Goal: Task Accomplishment & Management: Complete application form

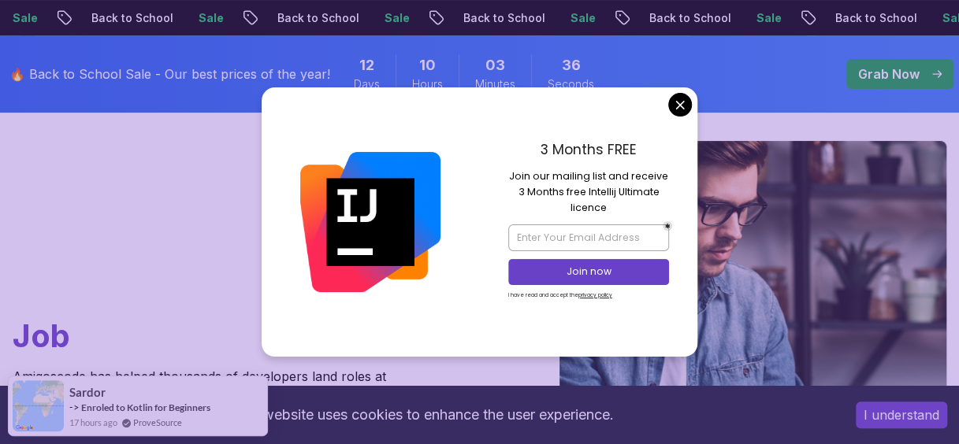
scroll to position [130, 0]
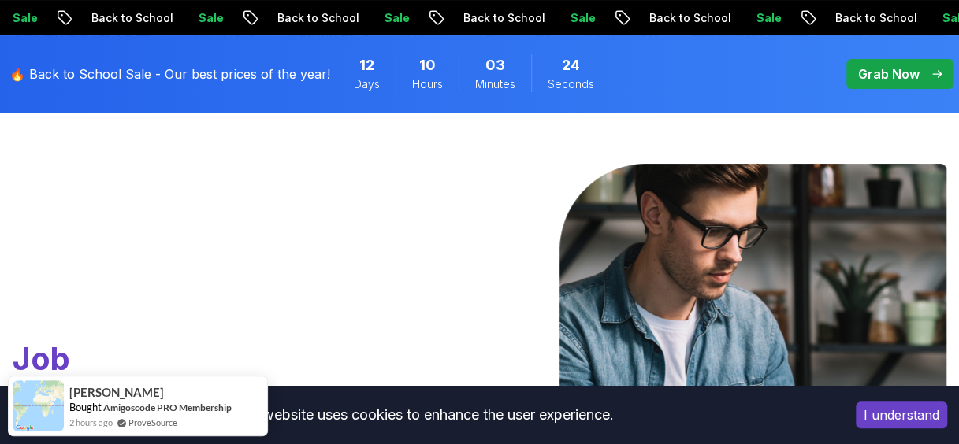
scroll to position [0, 0]
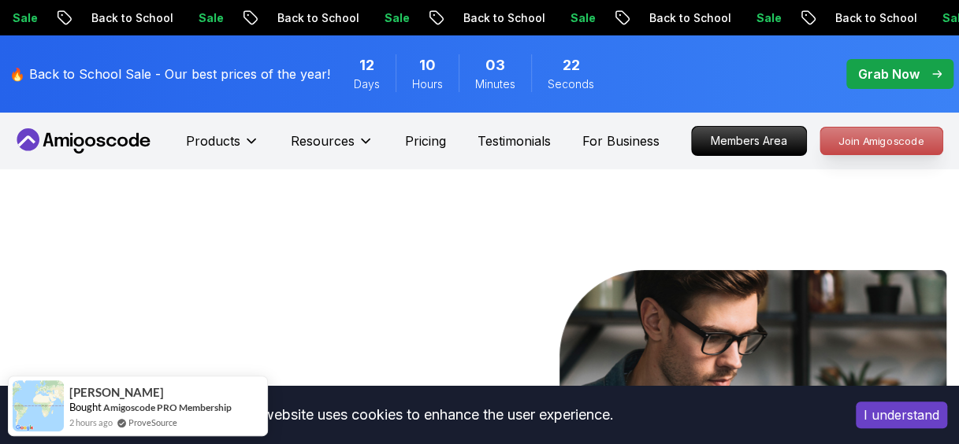
click at [870, 142] on p "Join Amigoscode" at bounding box center [881, 141] width 122 height 27
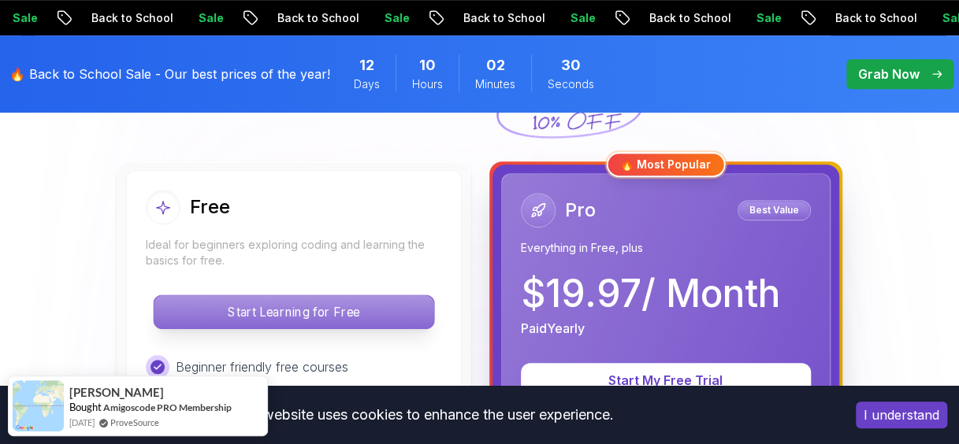
scroll to position [421, 0]
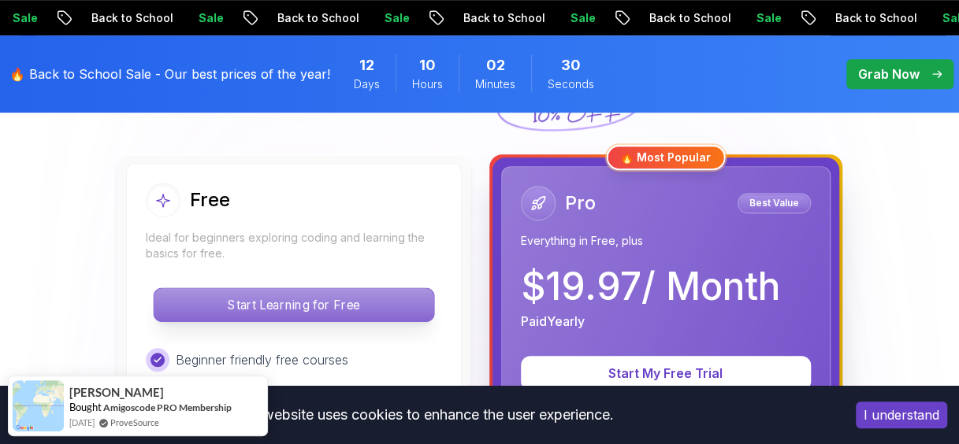
click at [279, 299] on p "Start Learning for Free" at bounding box center [294, 304] width 280 height 33
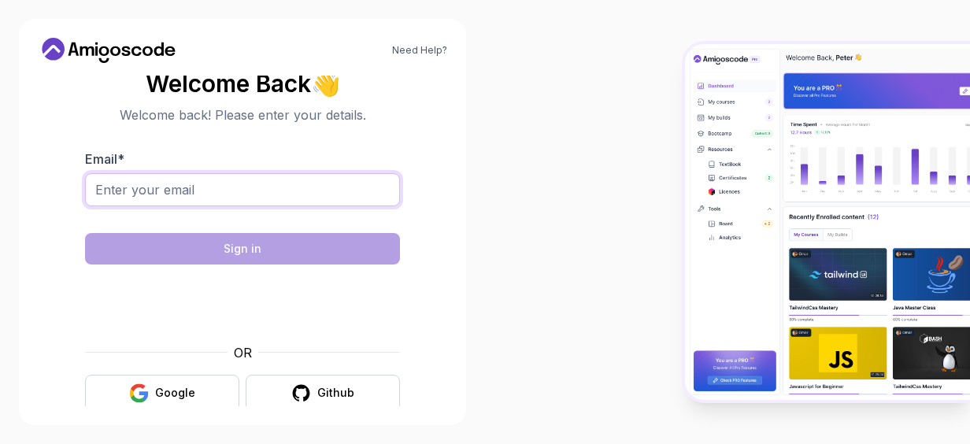
click at [154, 176] on input "Email *" at bounding box center [242, 189] width 315 height 33
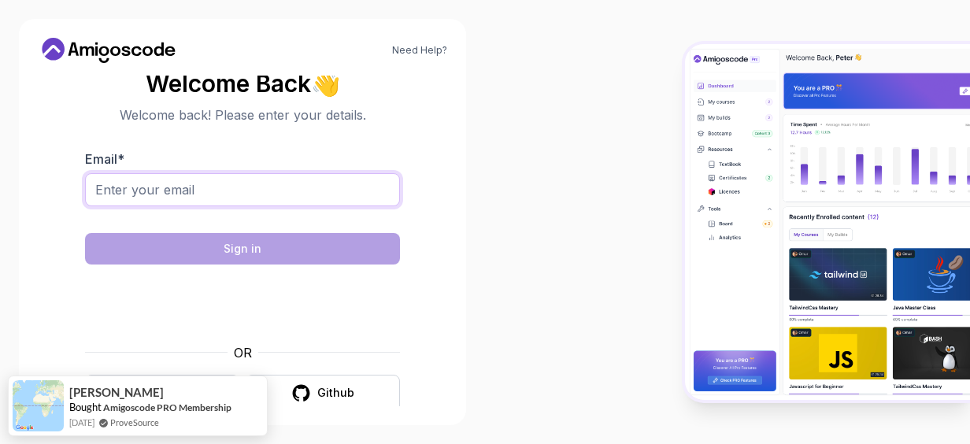
type input "sana.bscsses21@iba-suk.edu.pk"
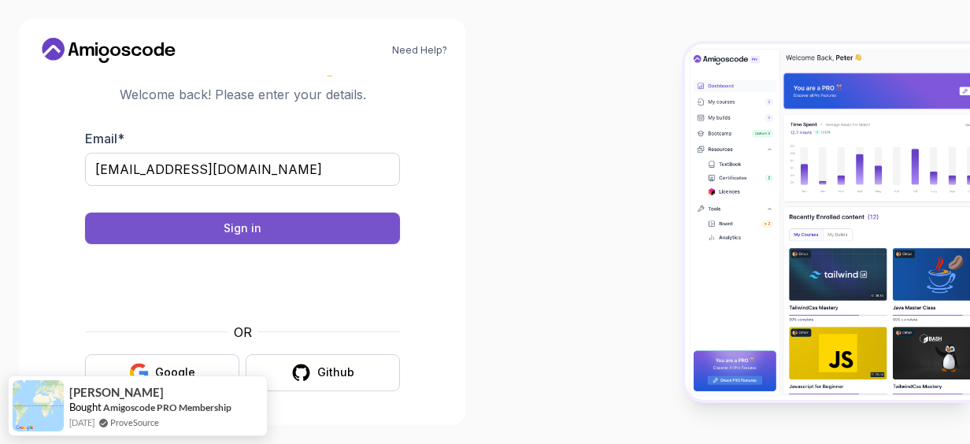
click at [261, 224] on button "Sign in" at bounding box center [242, 229] width 315 height 32
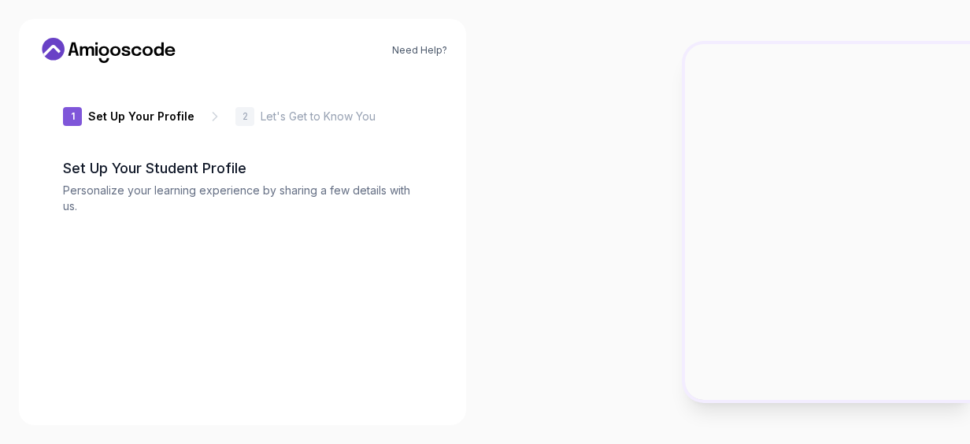
type input "gentlesquirrel4bacd"
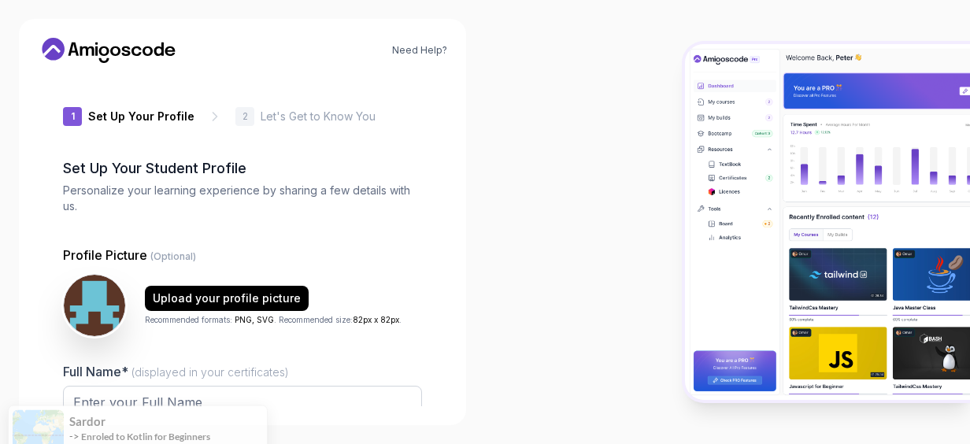
scroll to position [227, 0]
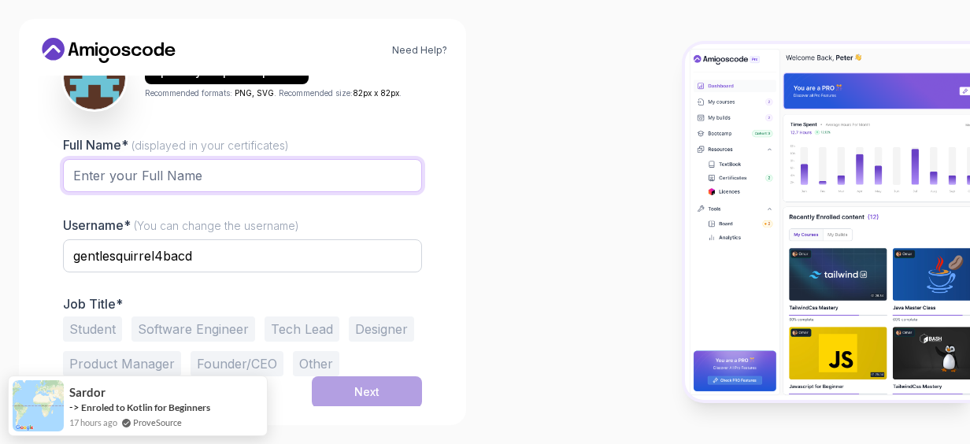
click at [176, 175] on input "Full Name* (displayed in your certificates)" at bounding box center [242, 175] width 359 height 33
type input "[PERSON_NAME]"
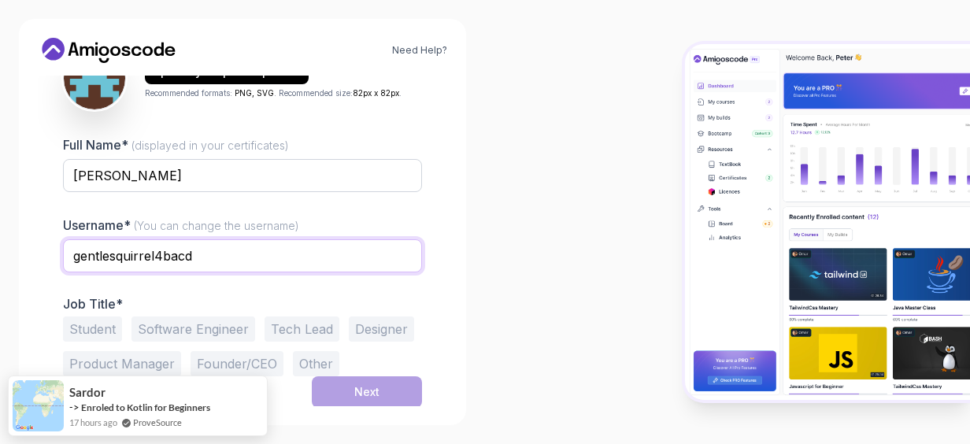
click at [208, 269] on input "gentlesquirrel4bacd" at bounding box center [242, 255] width 359 height 33
type input "g"
click at [206, 325] on button "Software Engineer" at bounding box center [194, 329] width 124 height 25
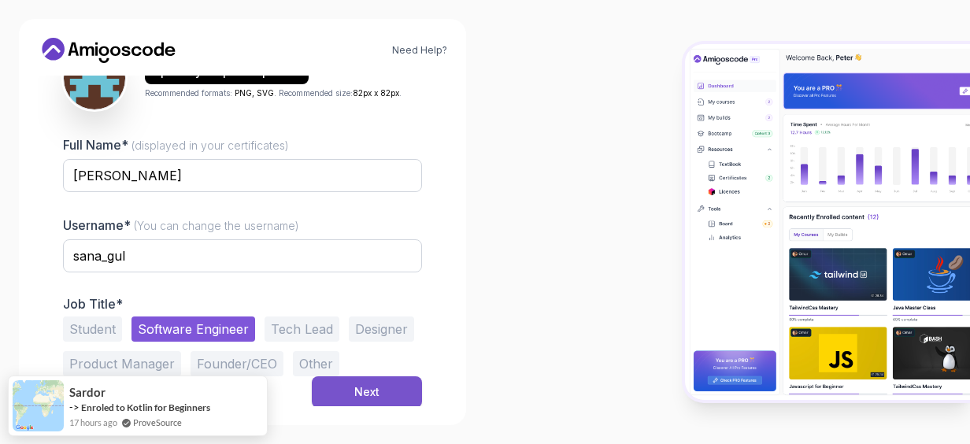
click at [360, 392] on div "Next" at bounding box center [366, 392] width 25 height 16
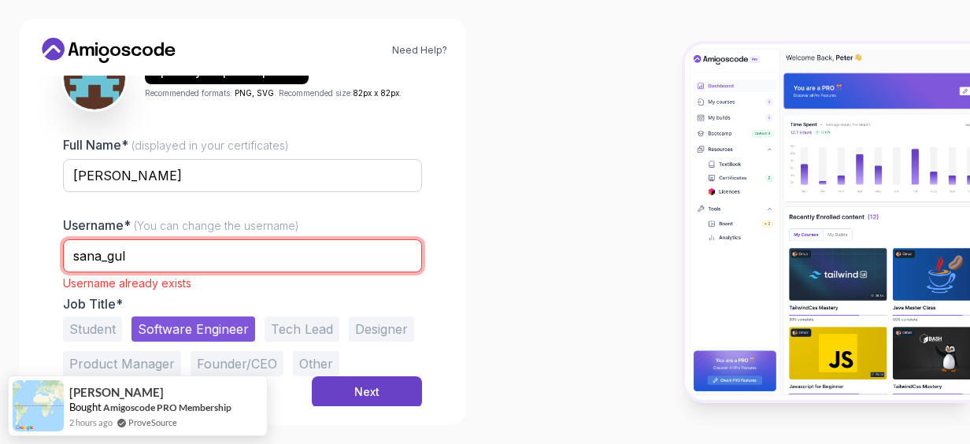
click at [147, 254] on input "sana_gul" at bounding box center [242, 255] width 359 height 33
type input "sana_gul_shah"
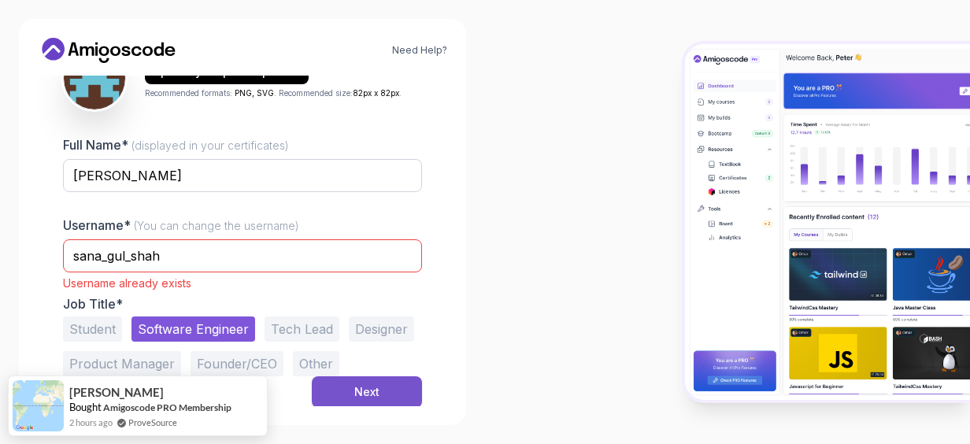
click at [367, 391] on div "Next" at bounding box center [366, 392] width 25 height 16
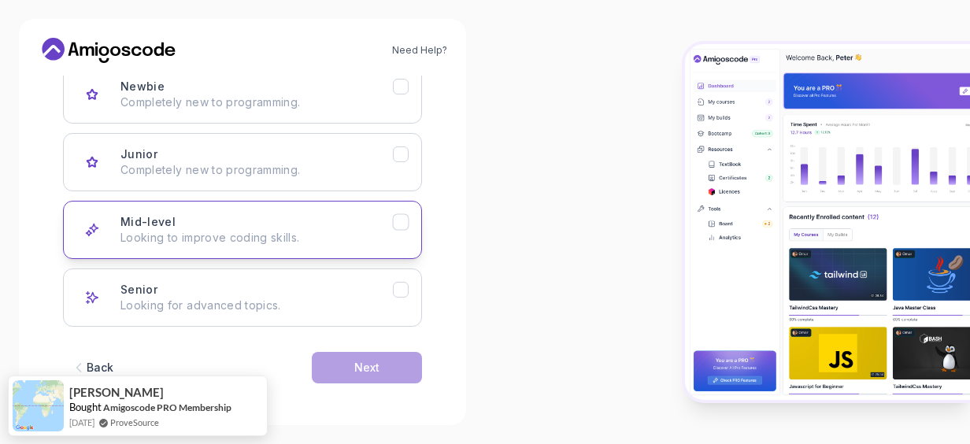
scroll to position [230, 0]
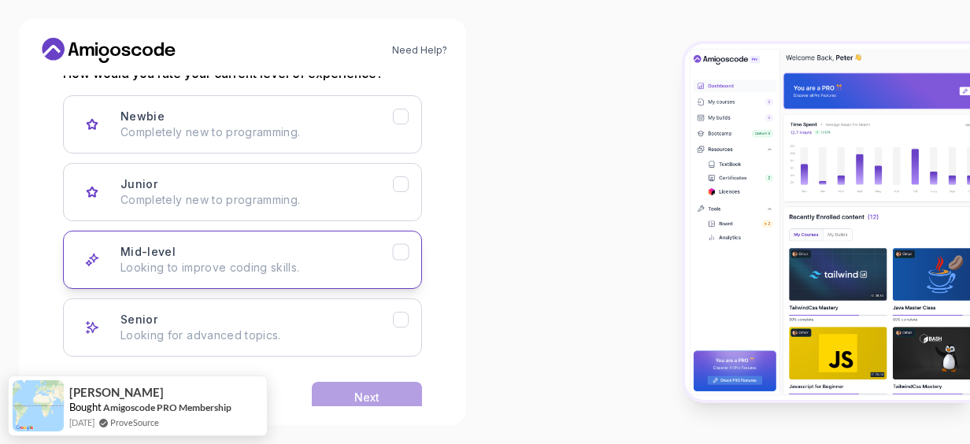
click at [353, 247] on div "Mid-level Looking to improve coding skills." at bounding box center [257, 260] width 273 height 32
click at [343, 386] on button "Next" at bounding box center [367, 398] width 110 height 32
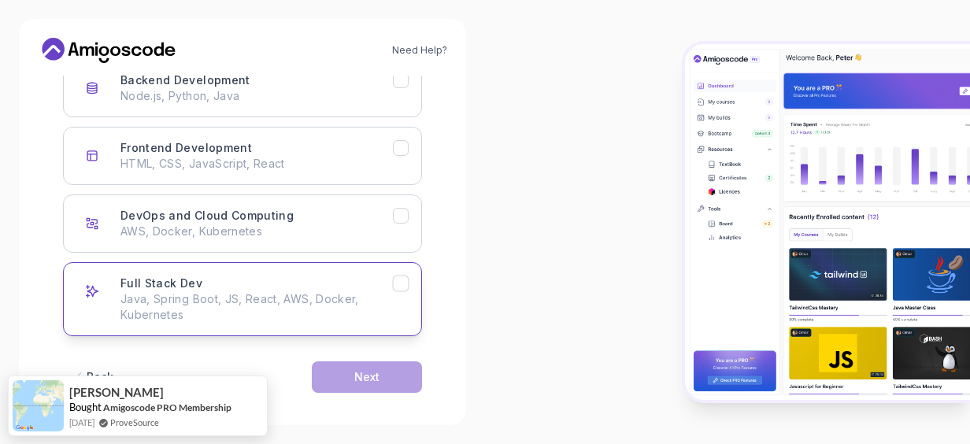
scroll to position [219, 0]
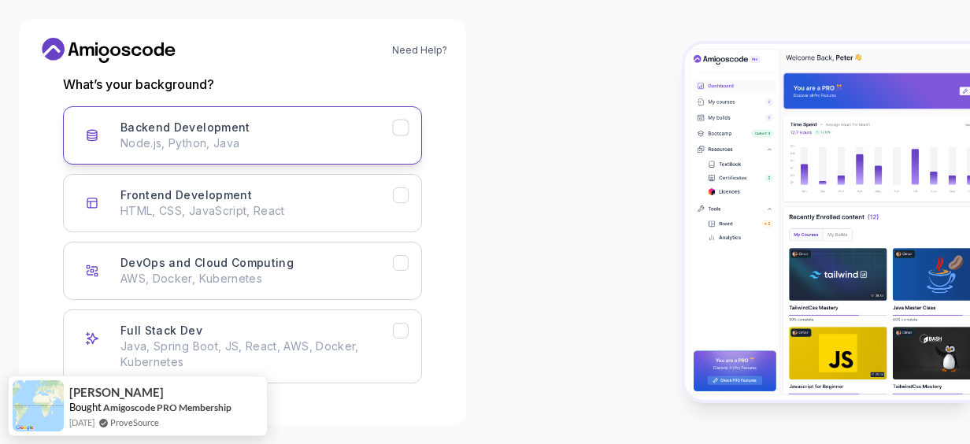
click at [406, 130] on icon "Backend Development" at bounding box center [401, 128] width 15 height 15
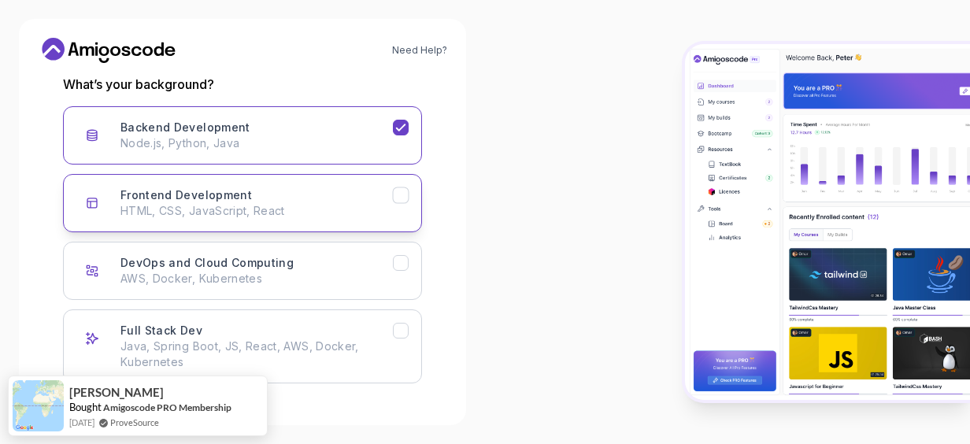
click at [397, 195] on icon "Frontend Development" at bounding box center [400, 195] width 9 height 6
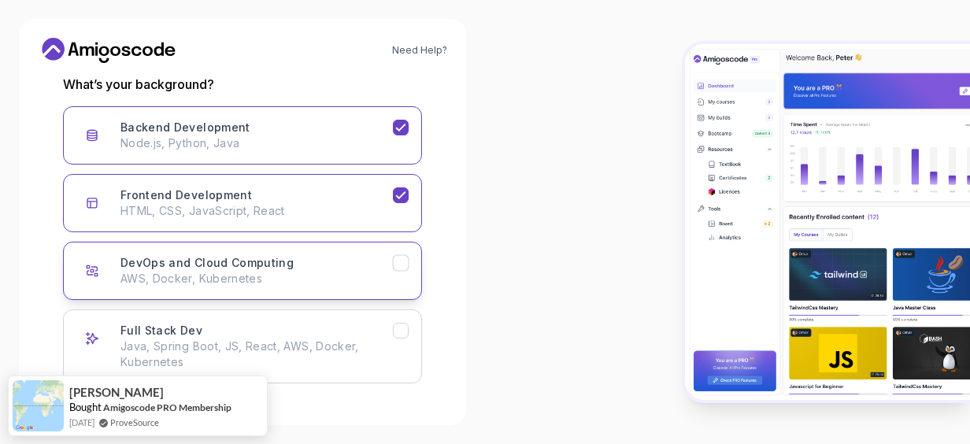
click at [400, 256] on icon "DevOps and Cloud Computing" at bounding box center [401, 263] width 15 height 15
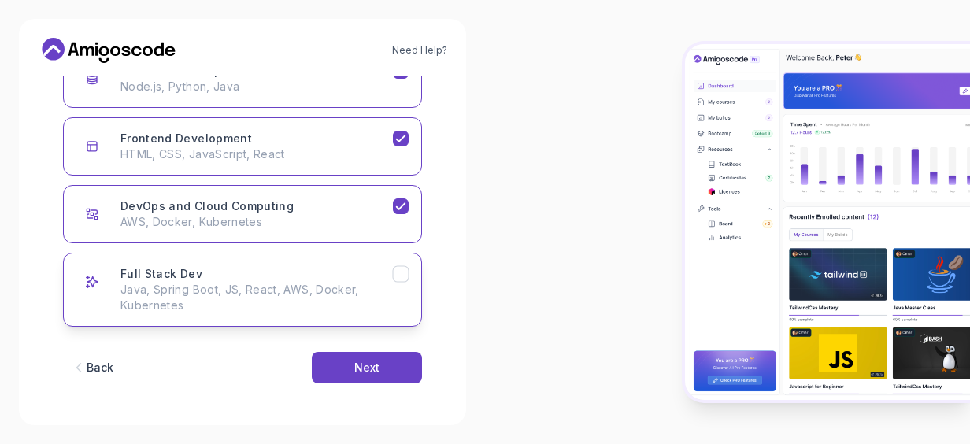
click at [400, 279] on icon "Full Stack Dev" at bounding box center [401, 274] width 15 height 15
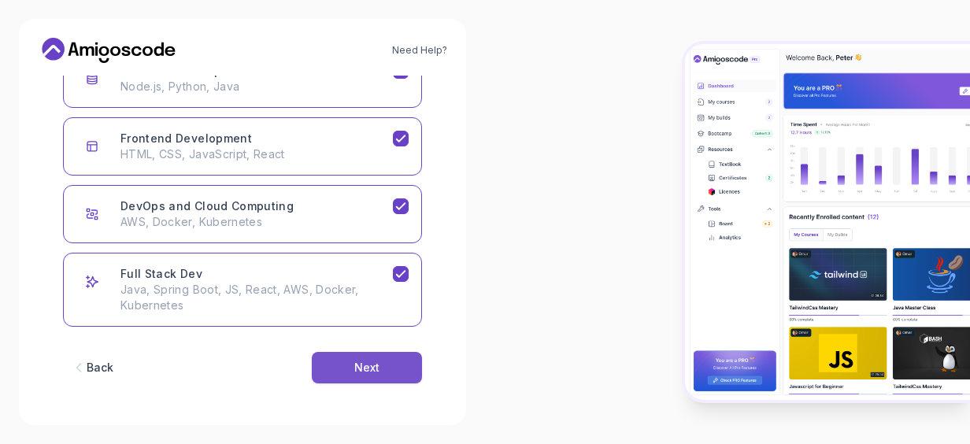
click at [358, 370] on div "Next" at bounding box center [366, 368] width 25 height 16
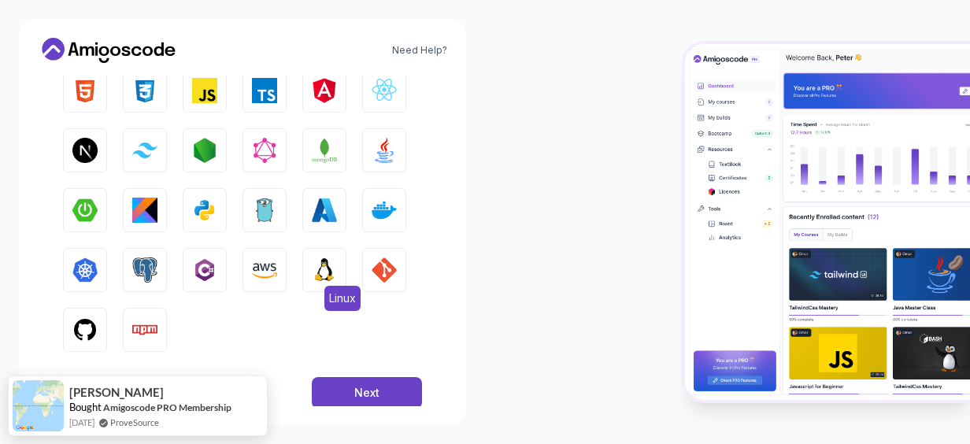
scroll to position [303, 0]
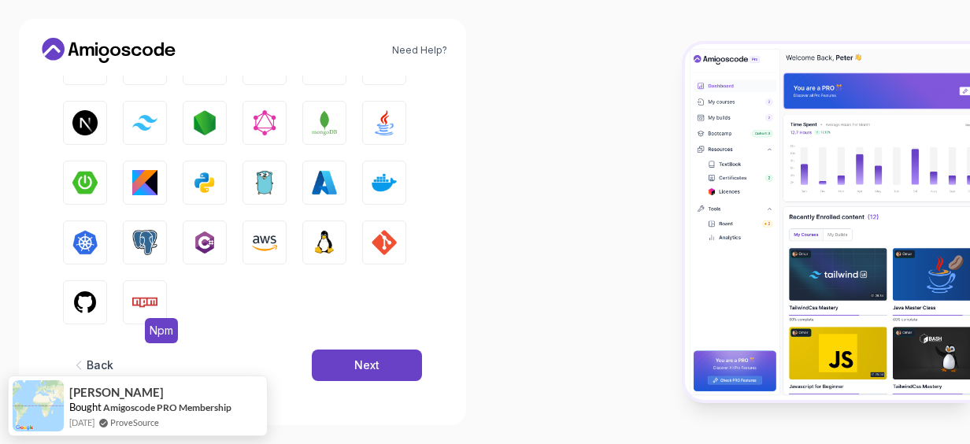
click at [142, 306] on img "button" at bounding box center [144, 302] width 25 height 25
click at [141, 234] on img "button" at bounding box center [144, 242] width 25 height 25
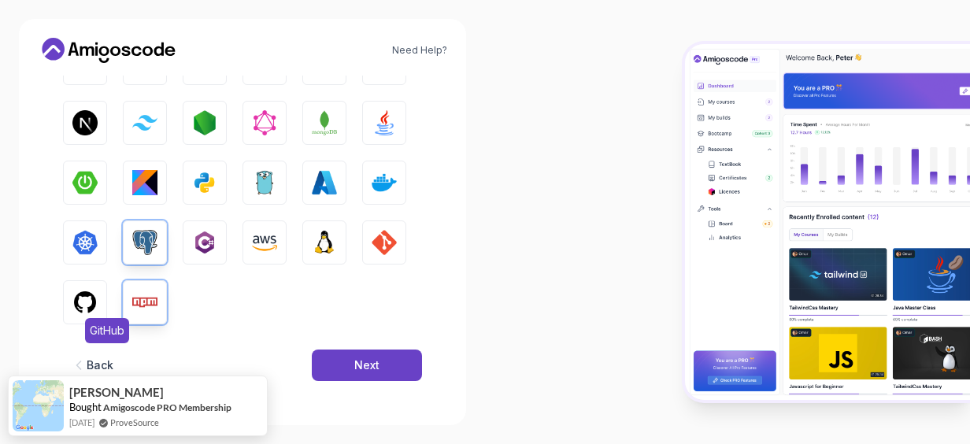
click at [83, 313] on img "button" at bounding box center [84, 302] width 25 height 25
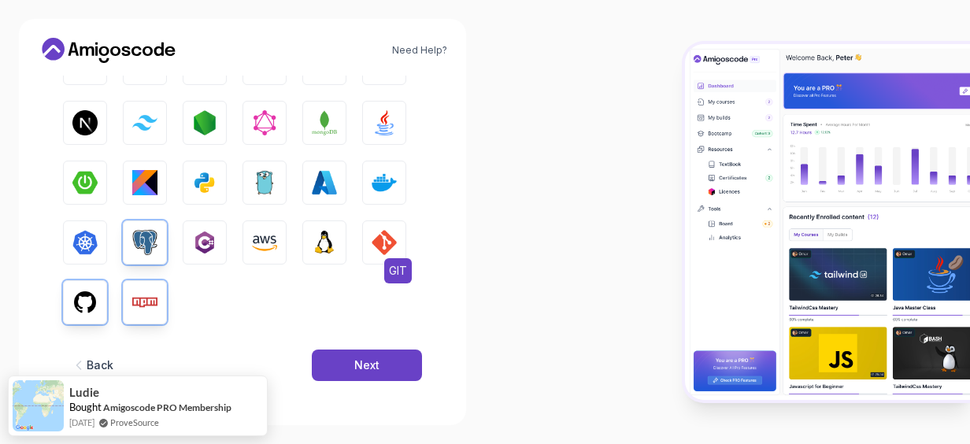
click at [380, 243] on img "button" at bounding box center [384, 242] width 25 height 25
click at [312, 128] on img "button" at bounding box center [324, 122] width 25 height 25
click at [394, 123] on img "button" at bounding box center [384, 122] width 25 height 25
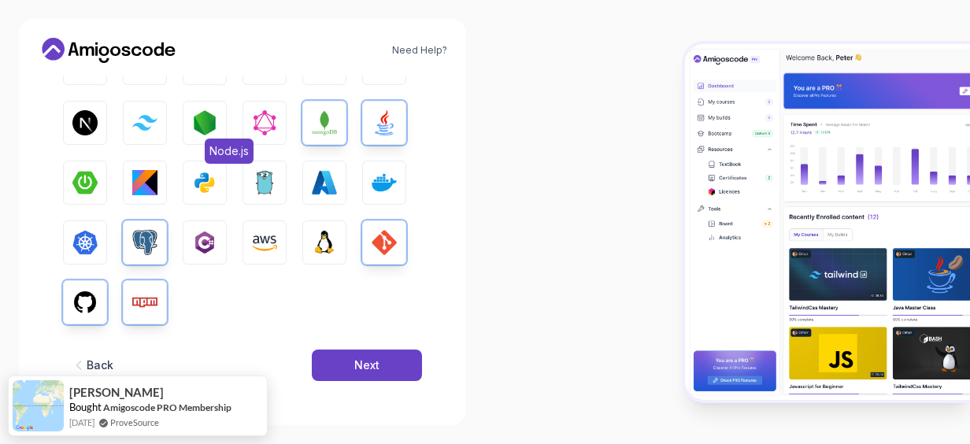
click at [202, 124] on img "button" at bounding box center [204, 122] width 25 height 25
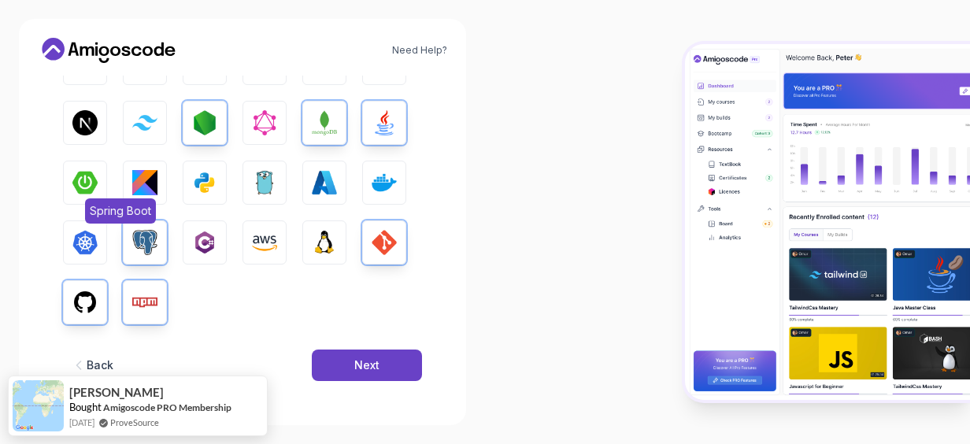
click at [80, 191] on img "button" at bounding box center [84, 182] width 25 height 25
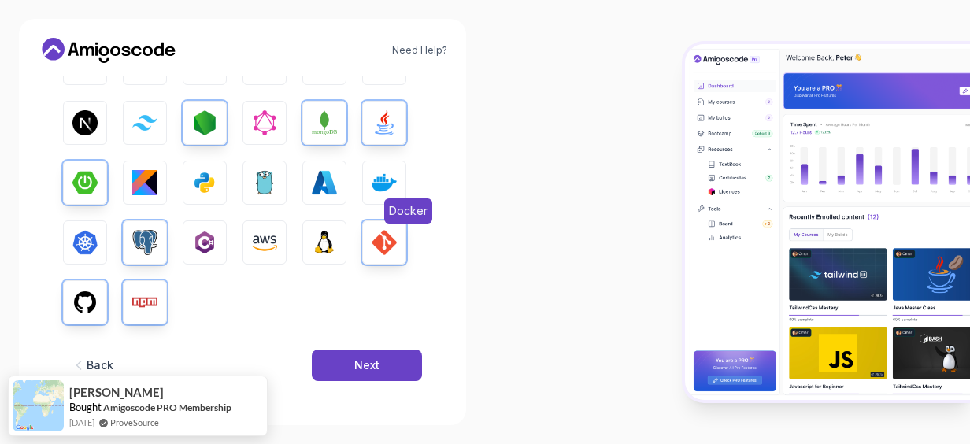
click at [377, 189] on img "button" at bounding box center [384, 182] width 25 height 25
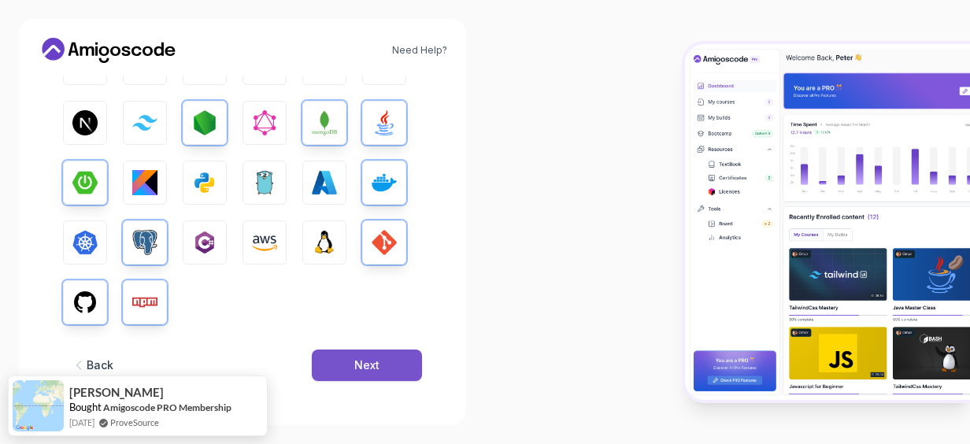
click at [337, 367] on button "Next" at bounding box center [367, 366] width 110 height 32
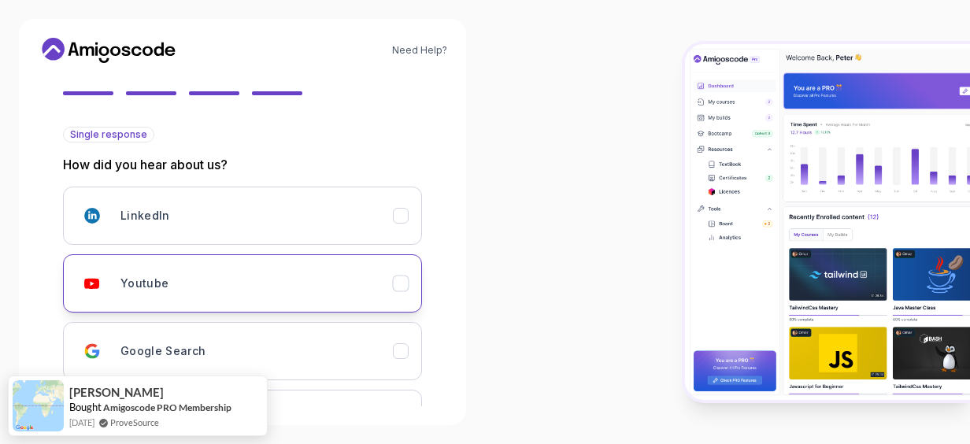
scroll to position [269, 0]
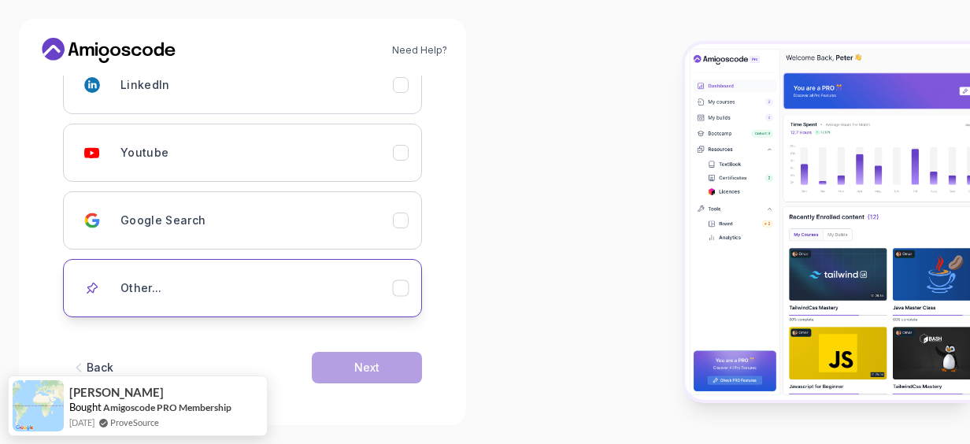
click at [402, 291] on icon "Other..." at bounding box center [401, 288] width 15 height 15
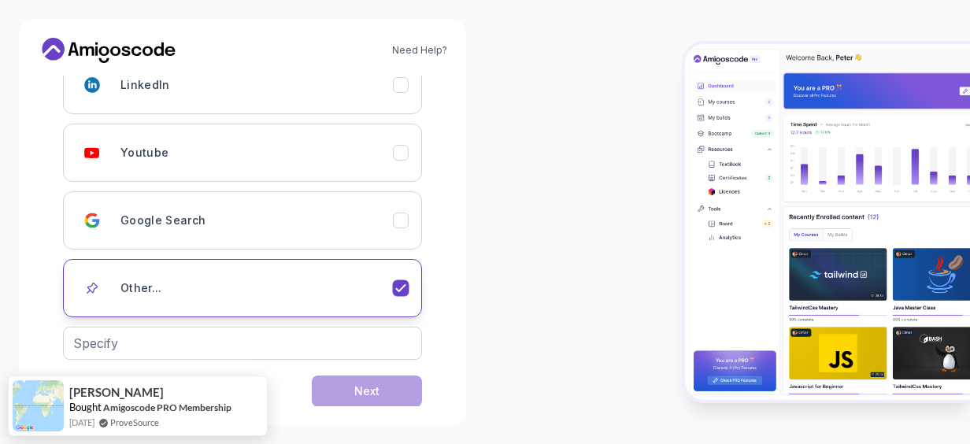
click at [368, 280] on div "Other..." at bounding box center [257, 289] width 273 height 32
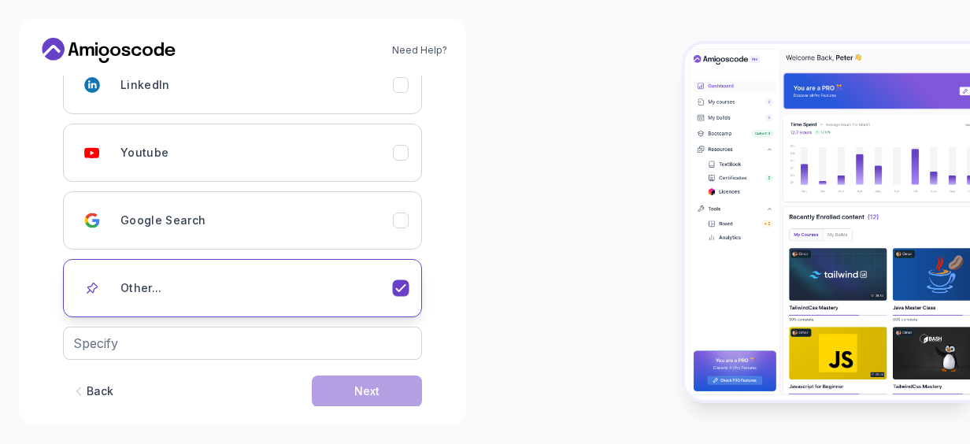
click at [400, 285] on icon "Other..." at bounding box center [401, 288] width 15 height 15
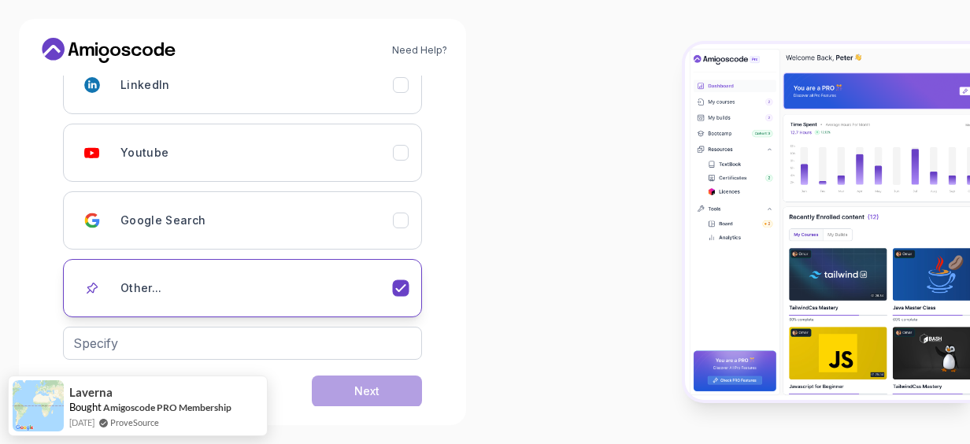
click at [398, 288] on icon "Other..." at bounding box center [400, 288] width 9 height 6
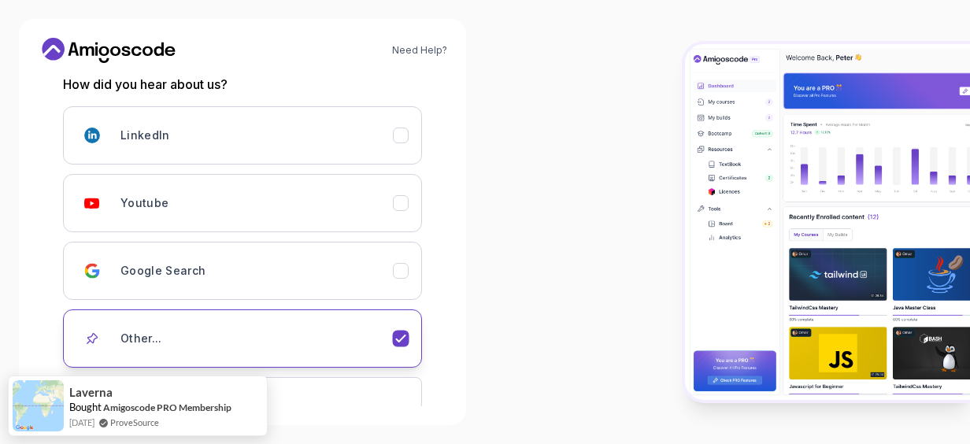
scroll to position [173, 0]
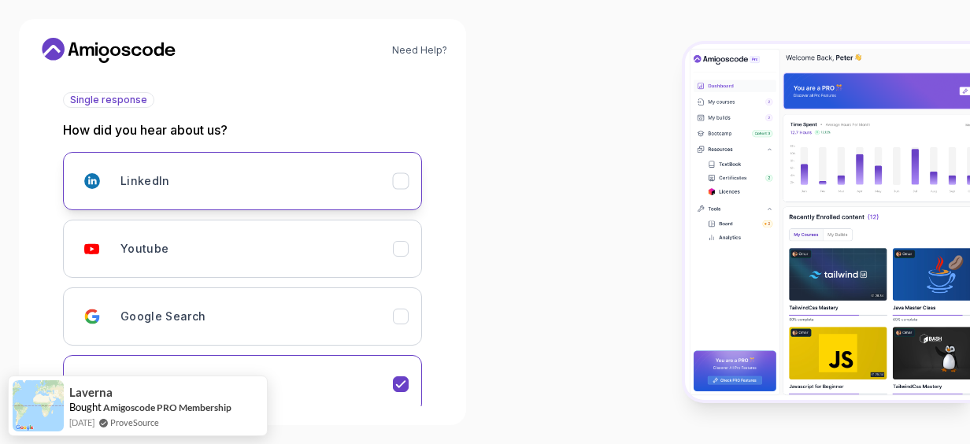
click at [403, 188] on icon "LinkedIn" at bounding box center [401, 181] width 15 height 15
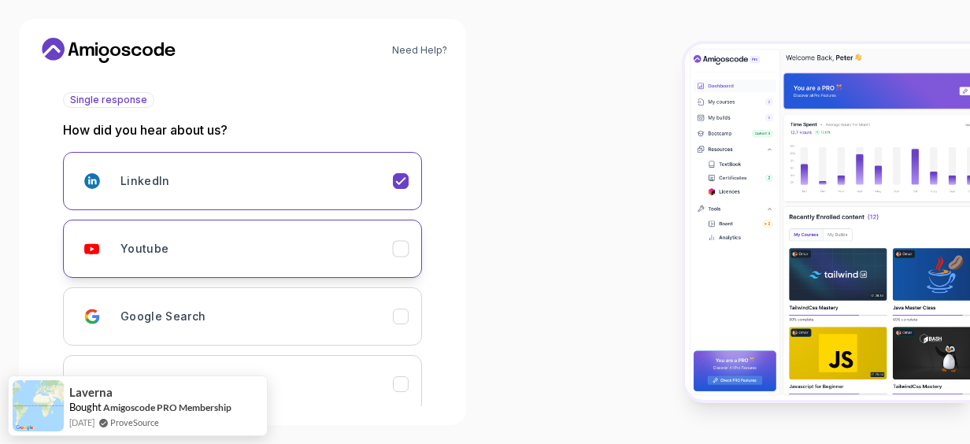
scroll to position [269, 0]
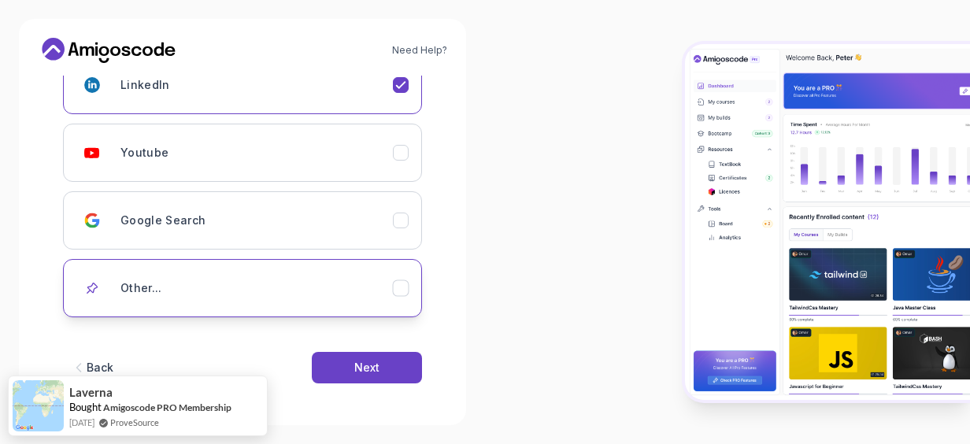
click at [399, 284] on icon "Other..." at bounding box center [401, 288] width 15 height 15
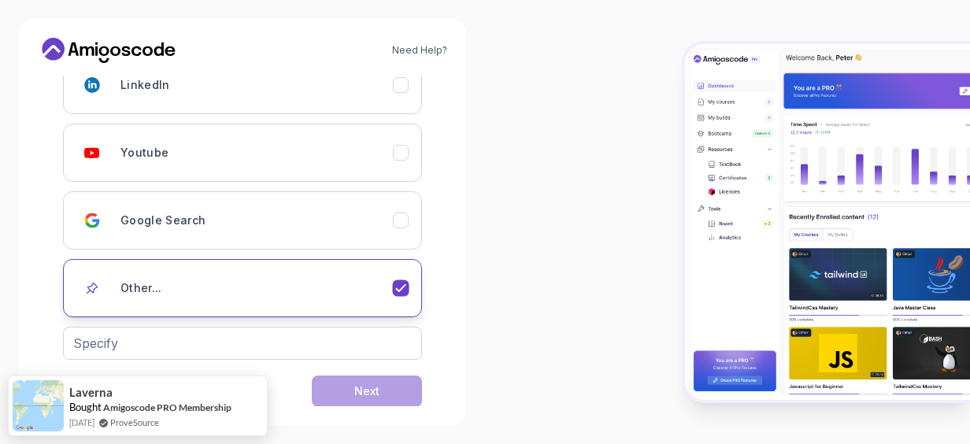
scroll to position [293, 0]
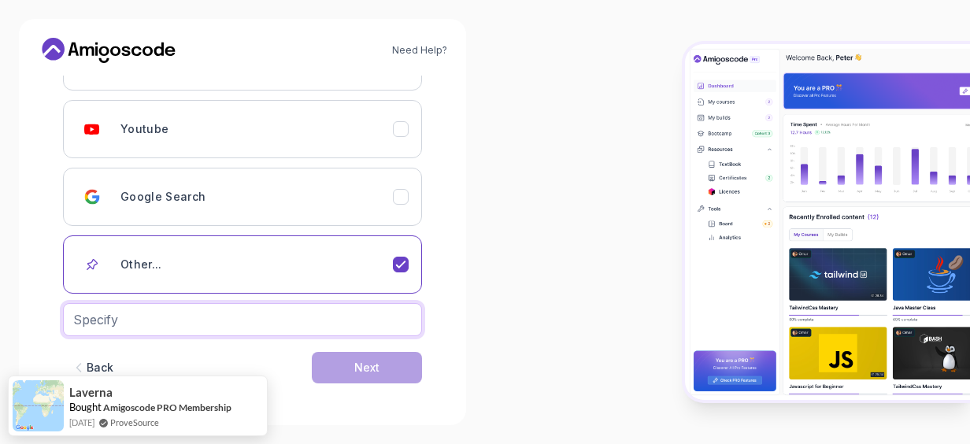
click at [221, 317] on input "text" at bounding box center [242, 319] width 359 height 33
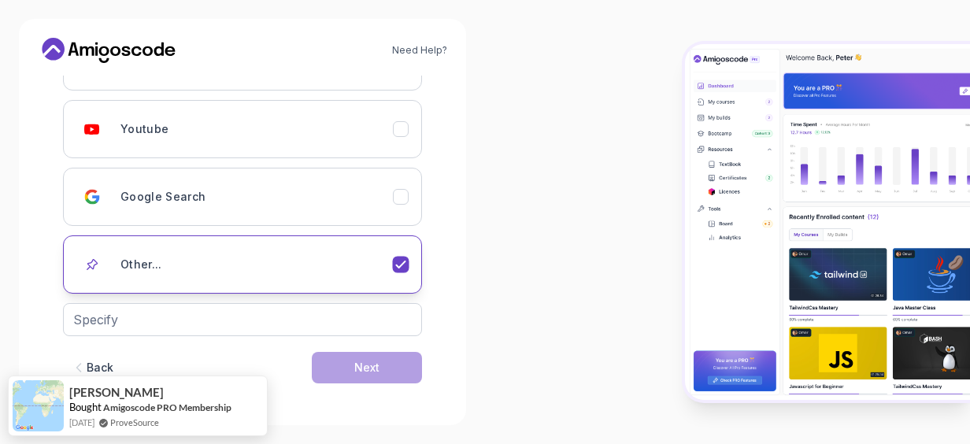
click at [398, 262] on icon "Other..." at bounding box center [401, 265] width 15 height 15
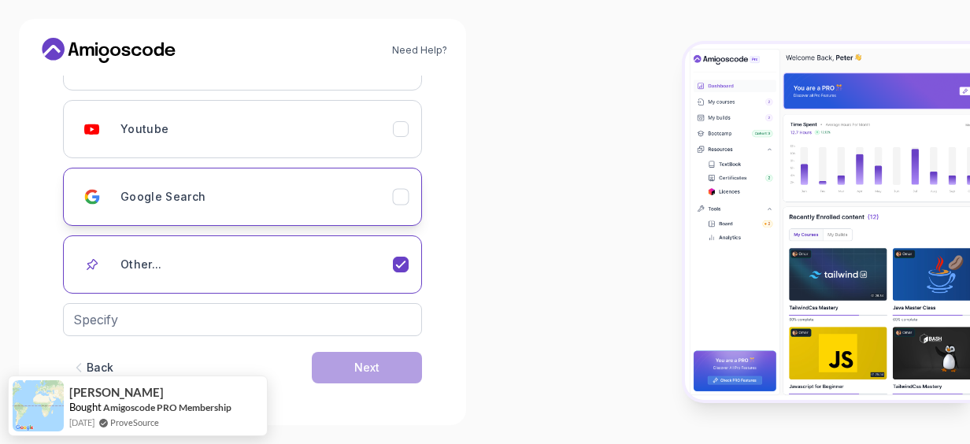
click at [403, 196] on icon "Google Search" at bounding box center [401, 197] width 15 height 15
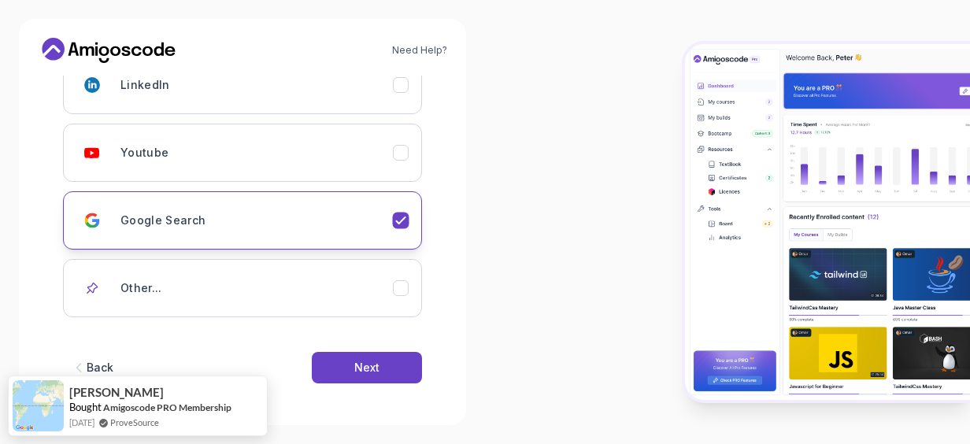
scroll to position [269, 0]
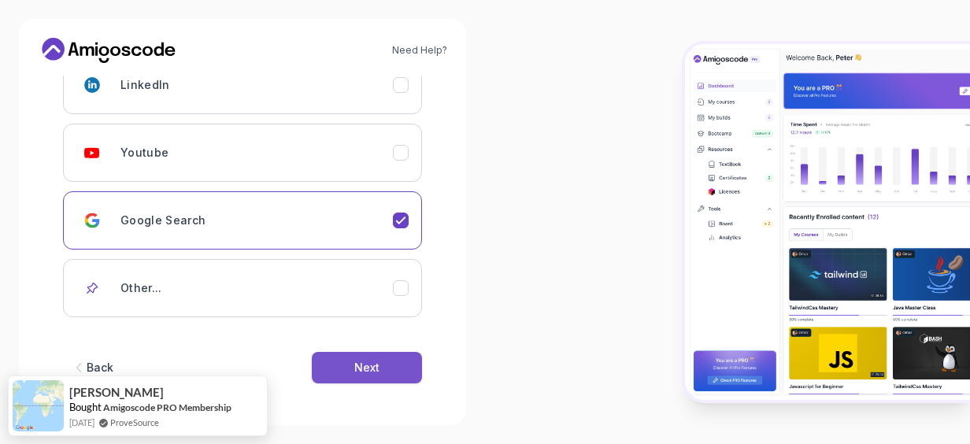
click at [349, 364] on button "Next" at bounding box center [367, 368] width 110 height 32
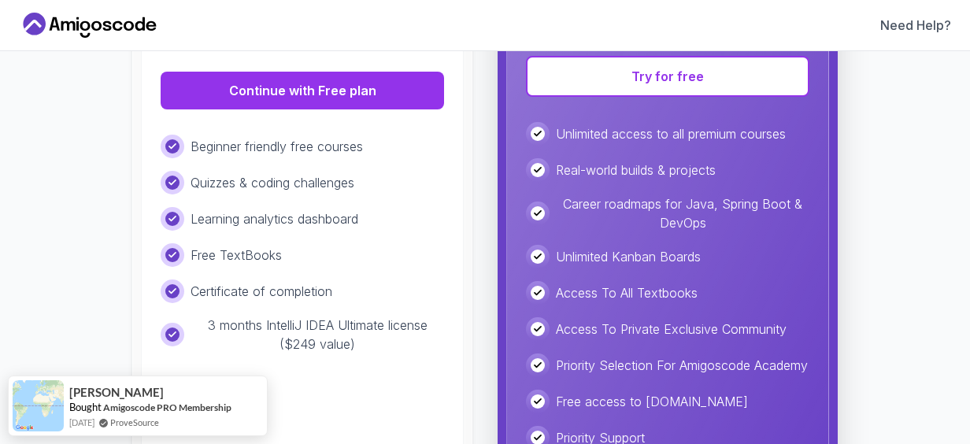
scroll to position [368, 0]
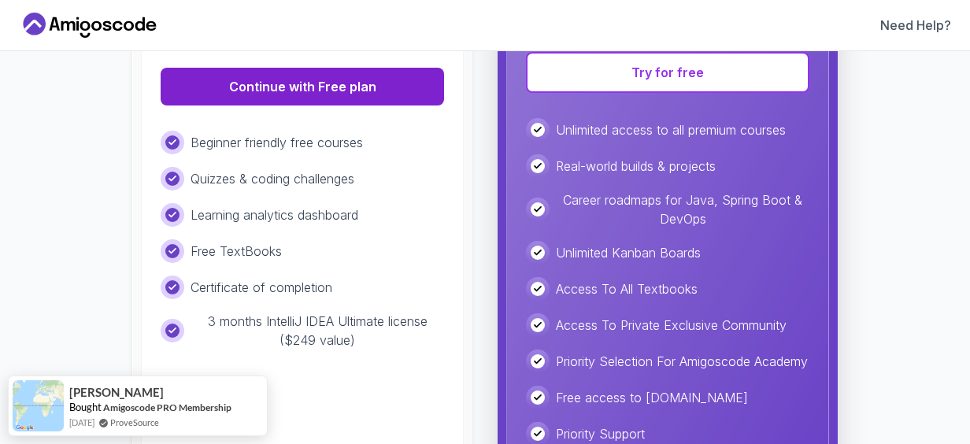
click at [253, 76] on button "Continue with Free plan" at bounding box center [303, 87] width 284 height 38
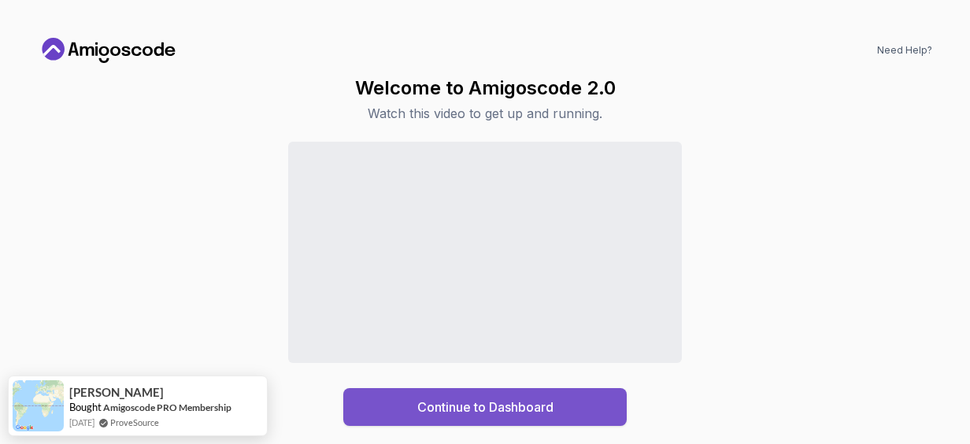
click at [501, 403] on div "Continue to Dashboard" at bounding box center [485, 407] width 136 height 19
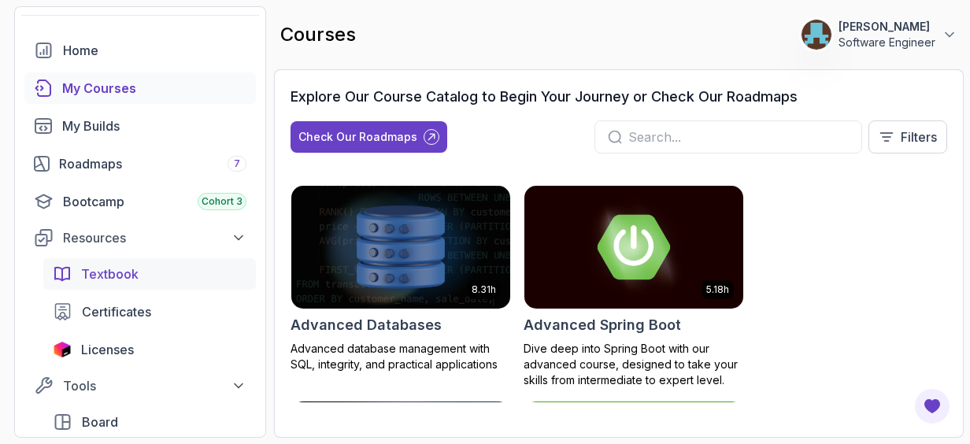
scroll to position [49, 0]
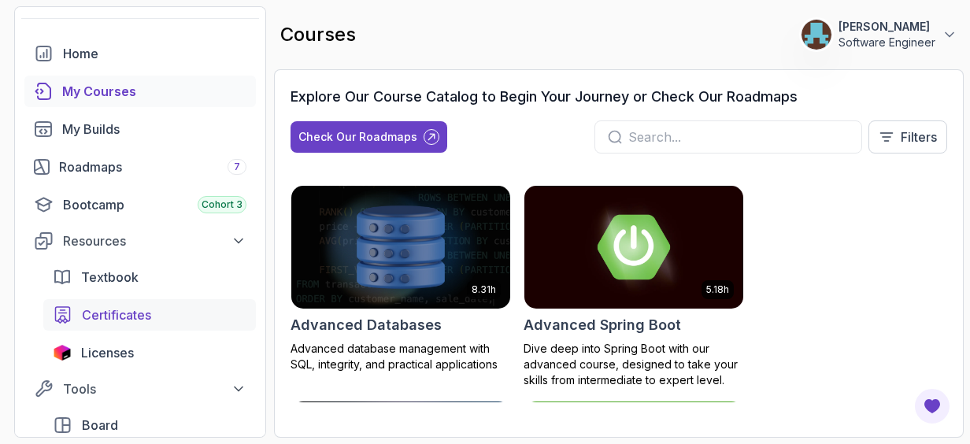
click at [117, 304] on link "Certificates" at bounding box center [149, 315] width 213 height 32
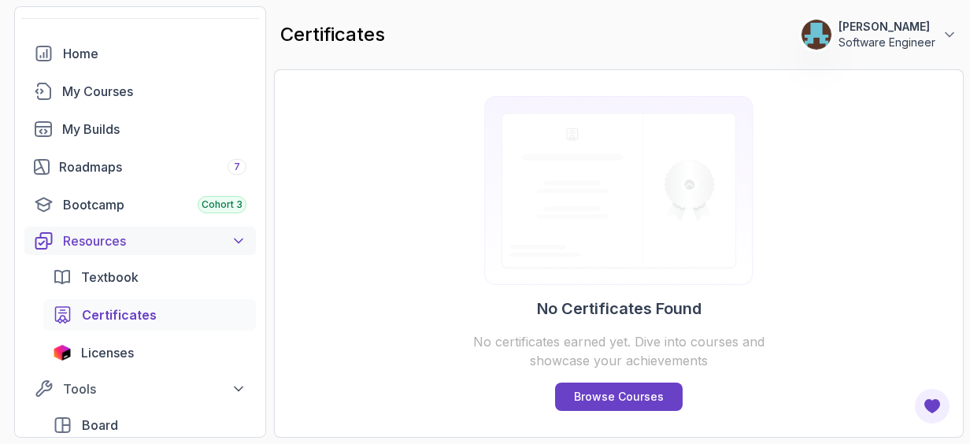
scroll to position [1, 0]
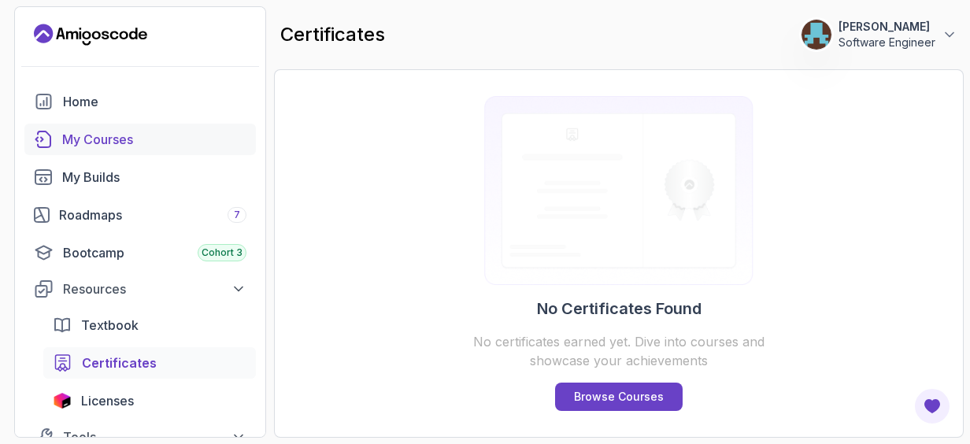
click at [98, 140] on div "My Courses" at bounding box center [154, 139] width 184 height 19
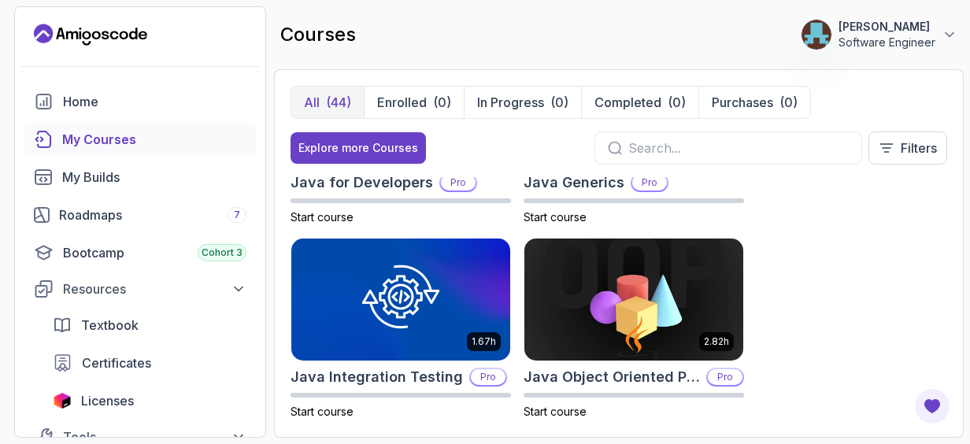
scroll to position [994, 0]
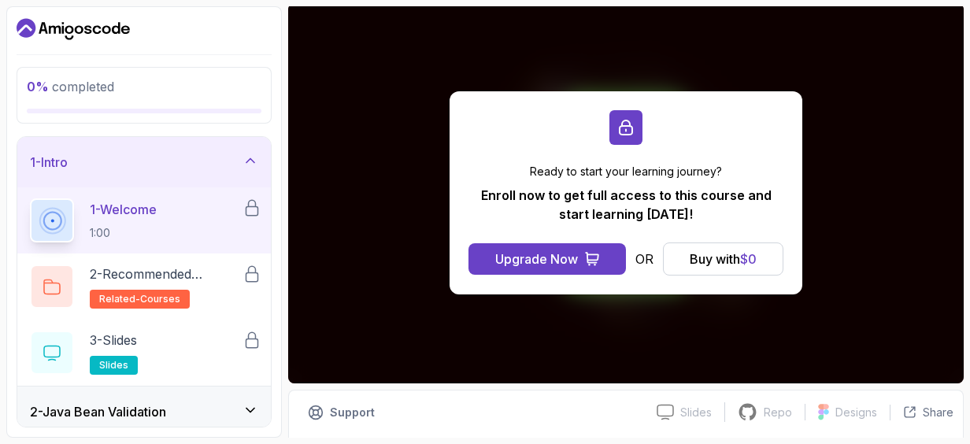
scroll to position [147, 0]
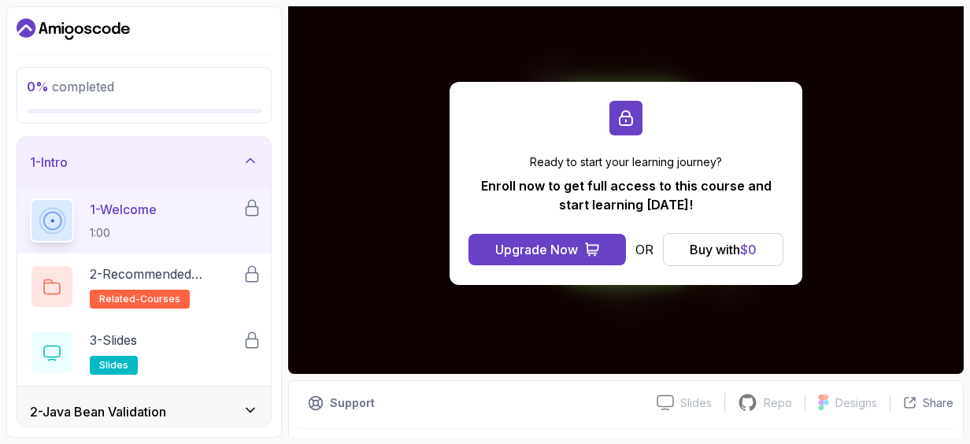
click at [596, 298] on div "Ready to start your learning journey? Enroll now to get full access to this cou…" at bounding box center [626, 184] width 676 height 380
click at [755, 247] on span "$ 0" at bounding box center [748, 250] width 17 height 16
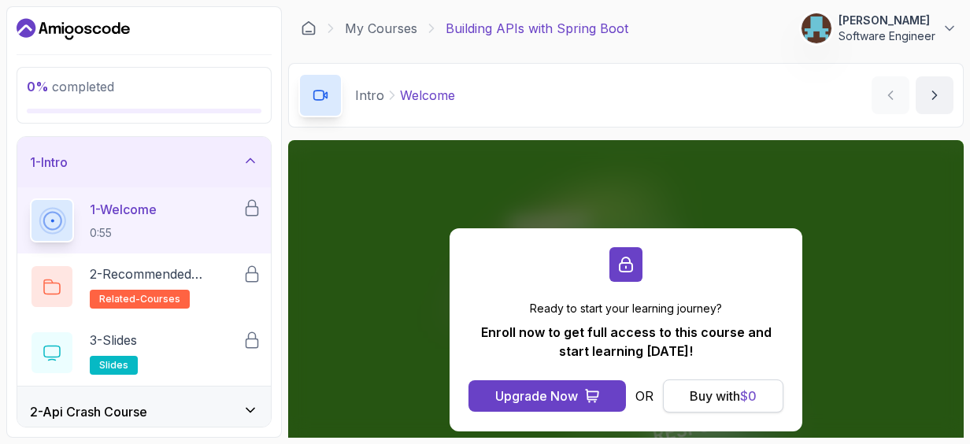
click at [706, 388] on div "Buy with $ 0" at bounding box center [723, 396] width 67 height 19
